Goal: Find specific page/section: Find specific page/section

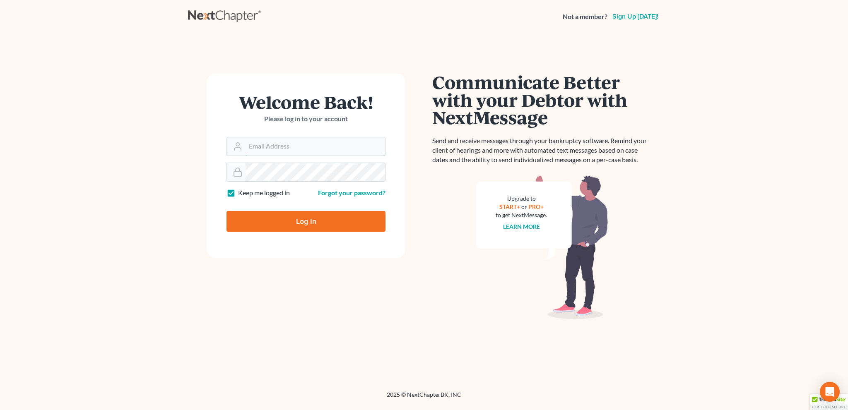
type input "bankruptcyquestions@gmail.com"
click at [324, 216] on input "Log In" at bounding box center [305, 221] width 159 height 21
type input "Thinking..."
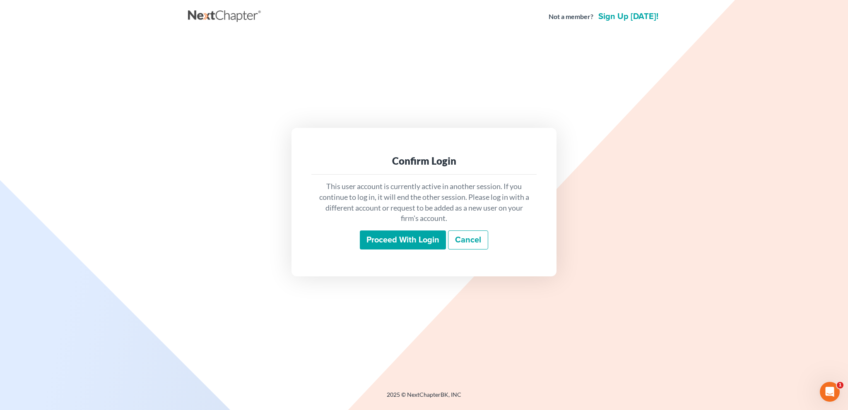
click at [380, 237] on input "Proceed with login" at bounding box center [403, 240] width 86 height 19
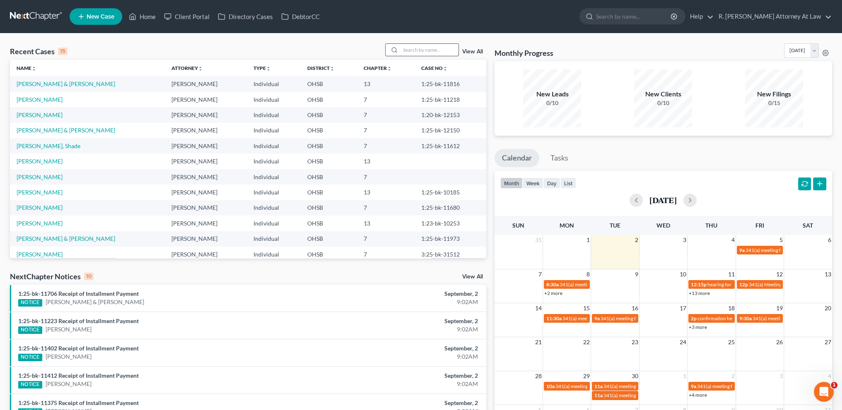
click at [407, 49] on input "search" at bounding box center [429, 50] width 58 height 12
click at [409, 50] on input "search" at bounding box center [429, 50] width 58 height 12
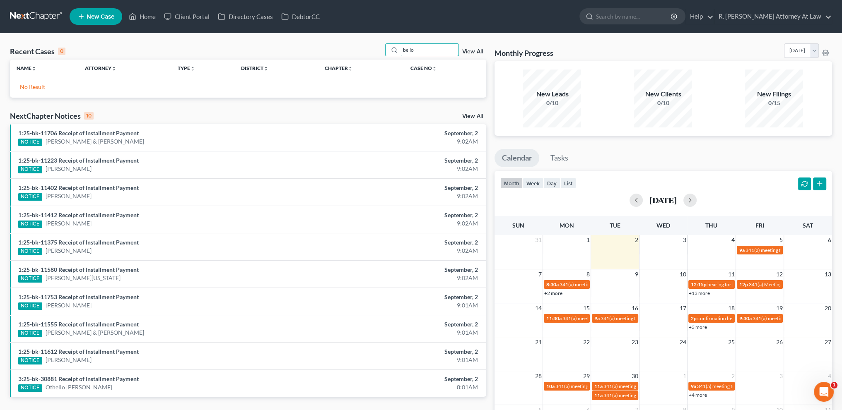
type input "bello"
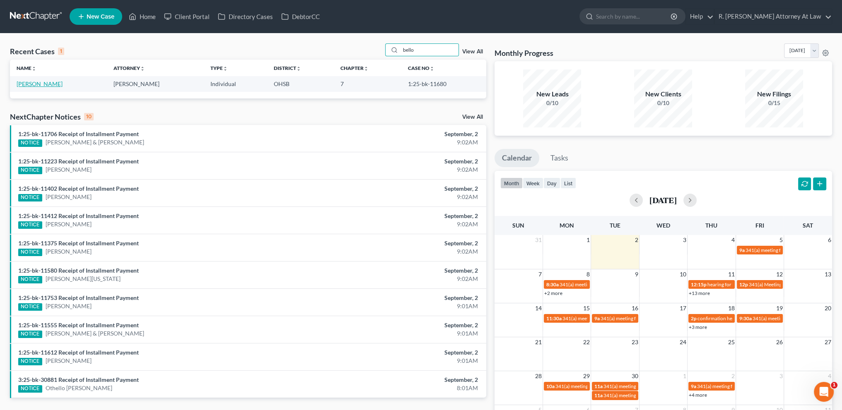
click at [30, 86] on link "Bello, Jessica" at bounding box center [40, 83] width 46 height 7
click at [37, 84] on link "Bello, Jessica" at bounding box center [40, 83] width 46 height 7
click at [32, 82] on link "Bello, Jessica" at bounding box center [40, 83] width 46 height 7
click at [22, 83] on link "Bello, Jessica" at bounding box center [40, 83] width 46 height 7
click at [20, 83] on link "Bello, Jessica" at bounding box center [40, 83] width 46 height 7
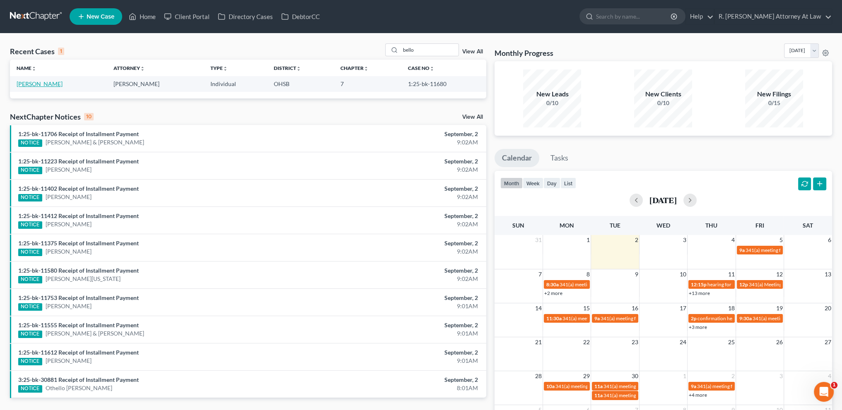
click at [20, 83] on link "Bello, Jessica" at bounding box center [40, 83] width 46 height 7
